Goal: Find specific page/section: Find specific page/section

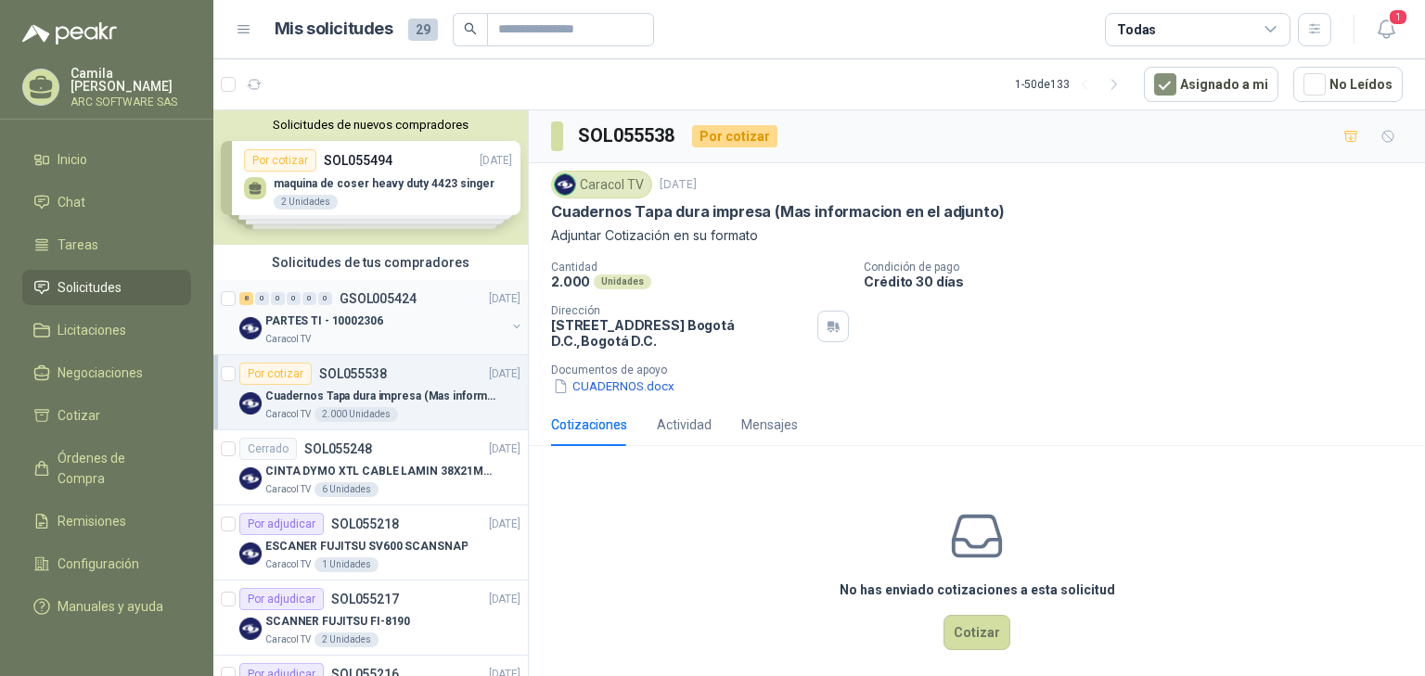
click at [390, 326] on div "PARTES TI - 10002306" at bounding box center [385, 321] width 240 height 22
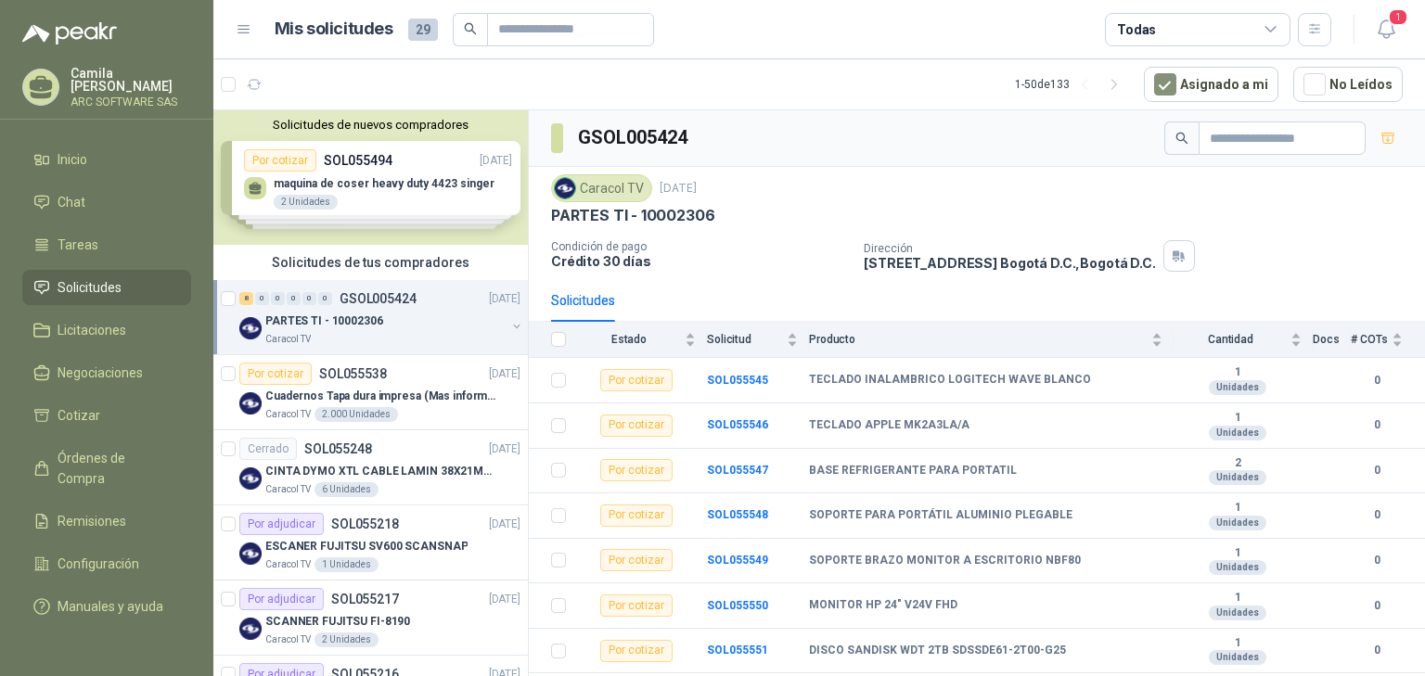
click at [327, 310] on div "PARTES TI - 10002306" at bounding box center [385, 321] width 240 height 22
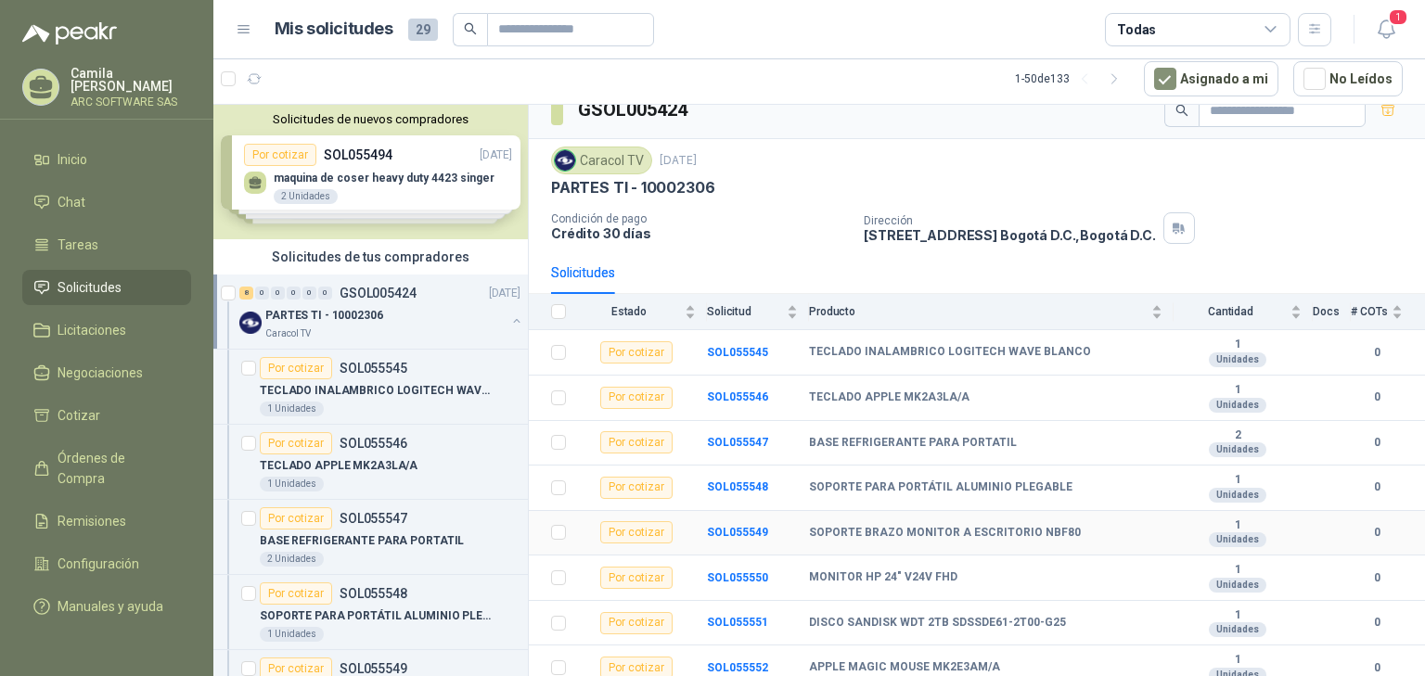
scroll to position [34, 0]
